Goal: Information Seeking & Learning: Learn about a topic

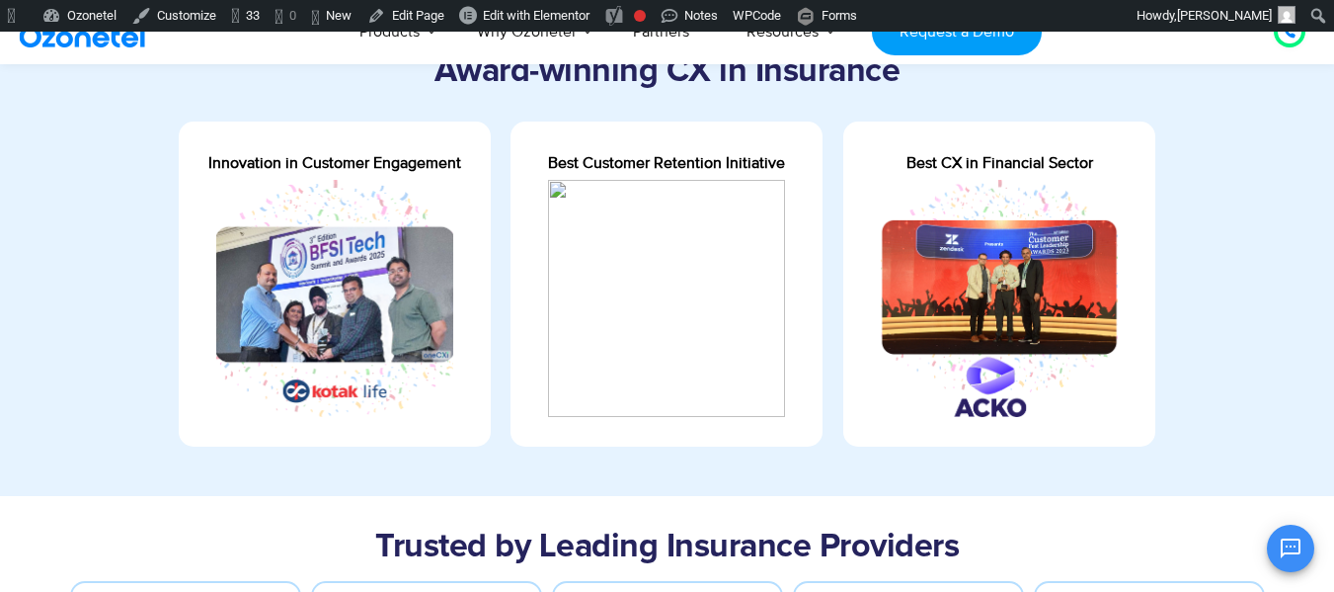
scroll to position [695, 0]
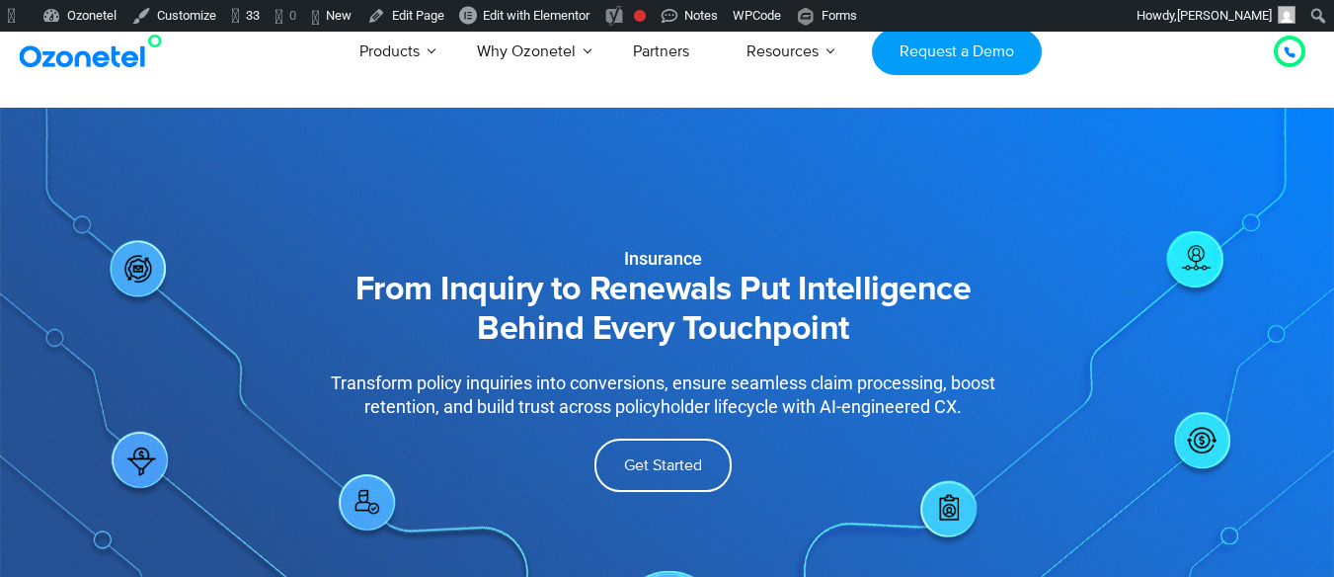
click at [1292, 528] on div "Insurance From Inquiry to Renewals Put Intelligence Behind Every Touchpoint Tra…" at bounding box center [668, 396] width 1264 height 577
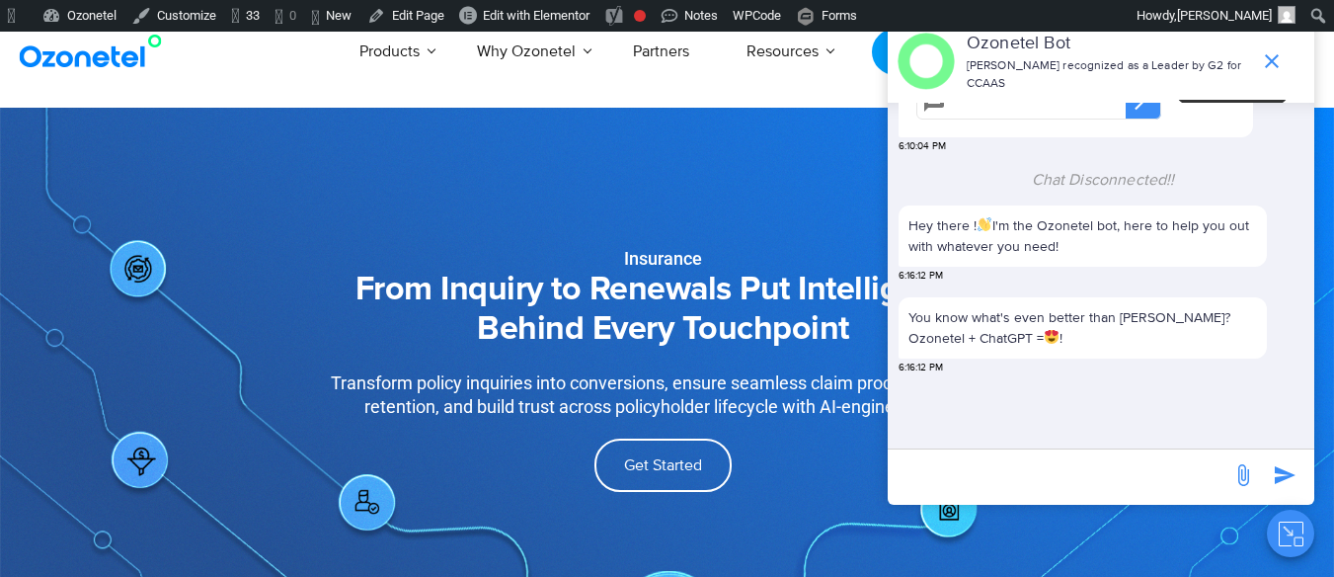
scroll to position [63, 0]
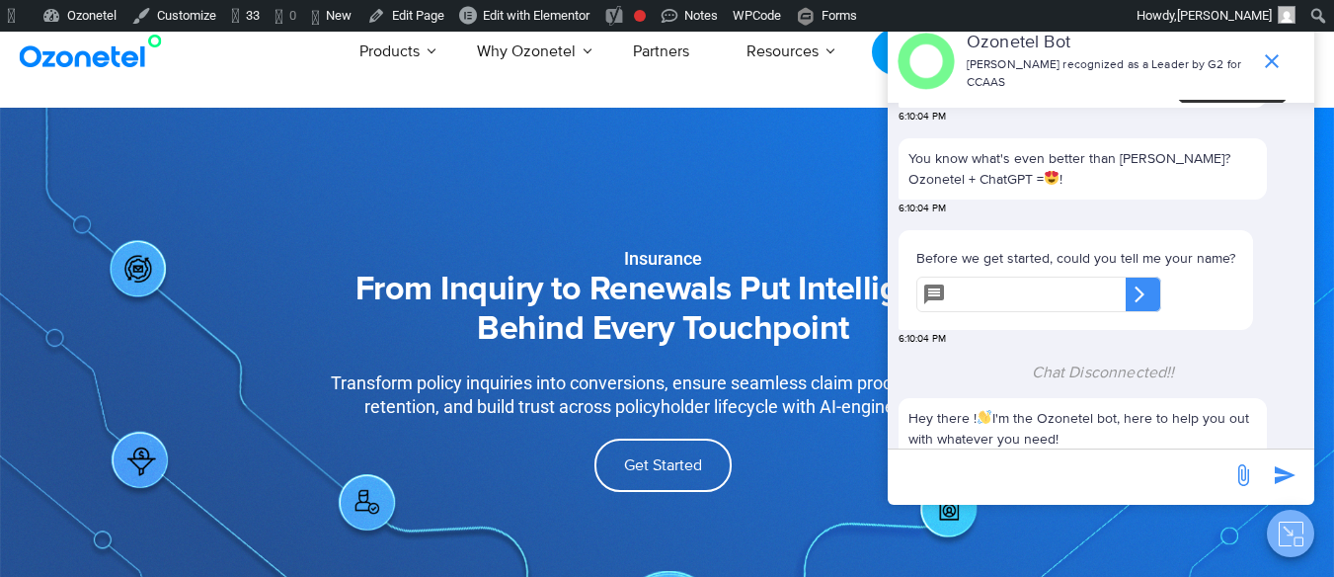
click at [1288, 542] on icon "Close chat" at bounding box center [1291, 534] width 25 height 25
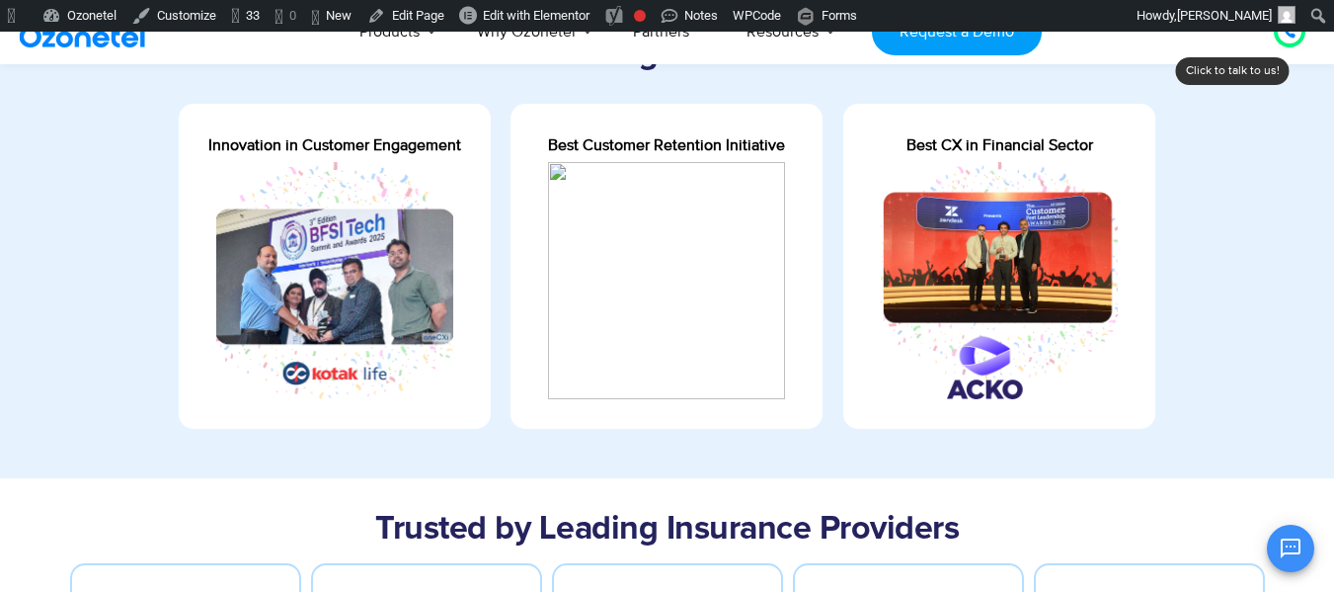
scroll to position [727, 0]
